Goal: Navigation & Orientation: Find specific page/section

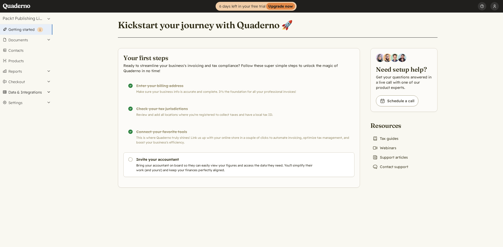
click at [47, 91] on button "Data & Integrations" at bounding box center [26, 92] width 52 height 10
click at [27, 101] on link "Integrations" at bounding box center [26, 101] width 52 height 7
click at [34, 89] on button "Data & Integrations" at bounding box center [26, 92] width 52 height 10
click at [23, 101] on link "Integrations" at bounding box center [26, 101] width 52 height 7
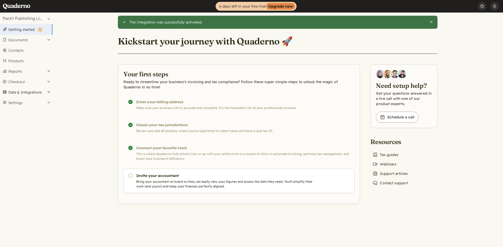
click at [30, 91] on button "Data & Integrations" at bounding box center [26, 92] width 52 height 10
click at [29, 97] on button "Data & Integrations" at bounding box center [26, 92] width 52 height 10
click at [25, 90] on button "Data & Integrations" at bounding box center [26, 92] width 52 height 10
click at [20, 102] on link "Integrations" at bounding box center [26, 101] width 52 height 7
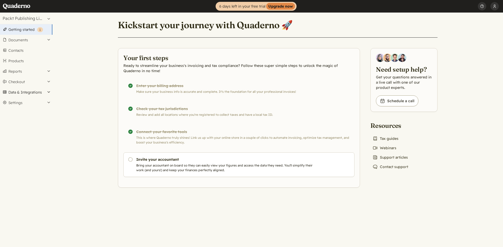
click at [26, 92] on button "Data & Integrations" at bounding box center [26, 92] width 52 height 10
click at [32, 103] on link "Integrations" at bounding box center [26, 101] width 52 height 7
click at [21, 81] on button "Checkout" at bounding box center [26, 82] width 52 height 10
click at [25, 69] on button "Reports" at bounding box center [26, 71] width 52 height 10
click at [24, 62] on link "Products" at bounding box center [26, 61] width 52 height 10
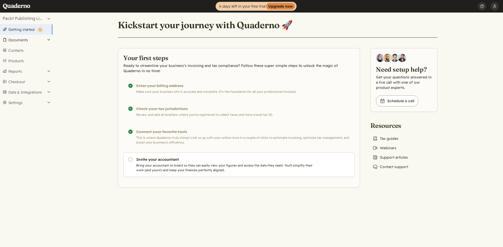
click at [24, 44] on button "Documents" at bounding box center [26, 40] width 52 height 10
click at [26, 192] on button "Settings" at bounding box center [26, 188] width 52 height 10
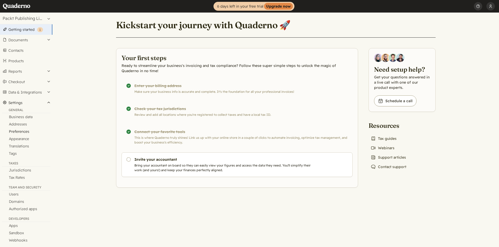
scroll to position [5, 0]
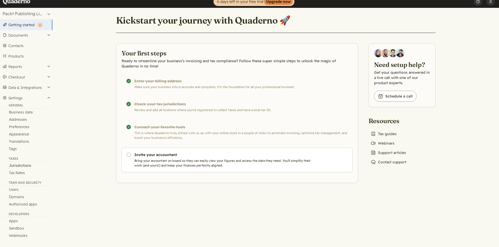
click at [30, 164] on link "Jurisdictions" at bounding box center [26, 165] width 52 height 7
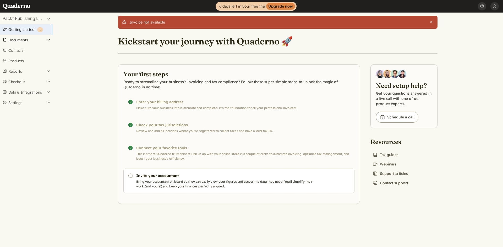
click at [25, 42] on button "Documents" at bounding box center [26, 40] width 52 height 10
click at [20, 51] on link "Invoices" at bounding box center [26, 54] width 52 height 7
